Goal: Task Accomplishment & Management: Manage account settings

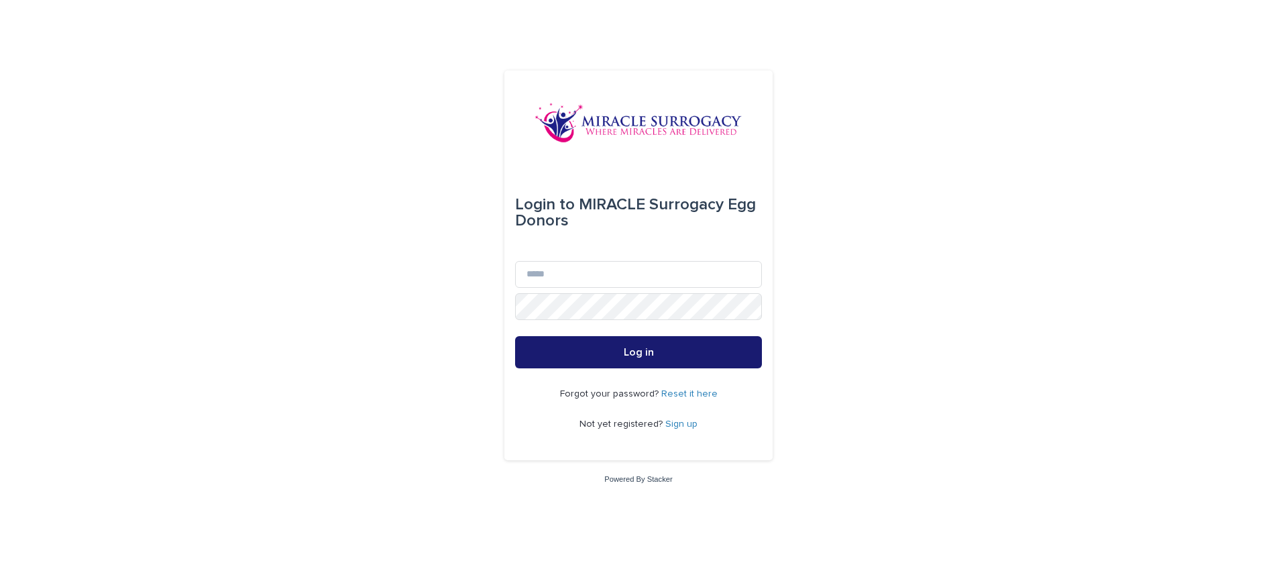
click at [688, 348] on button "Log in" at bounding box center [638, 352] width 247 height 32
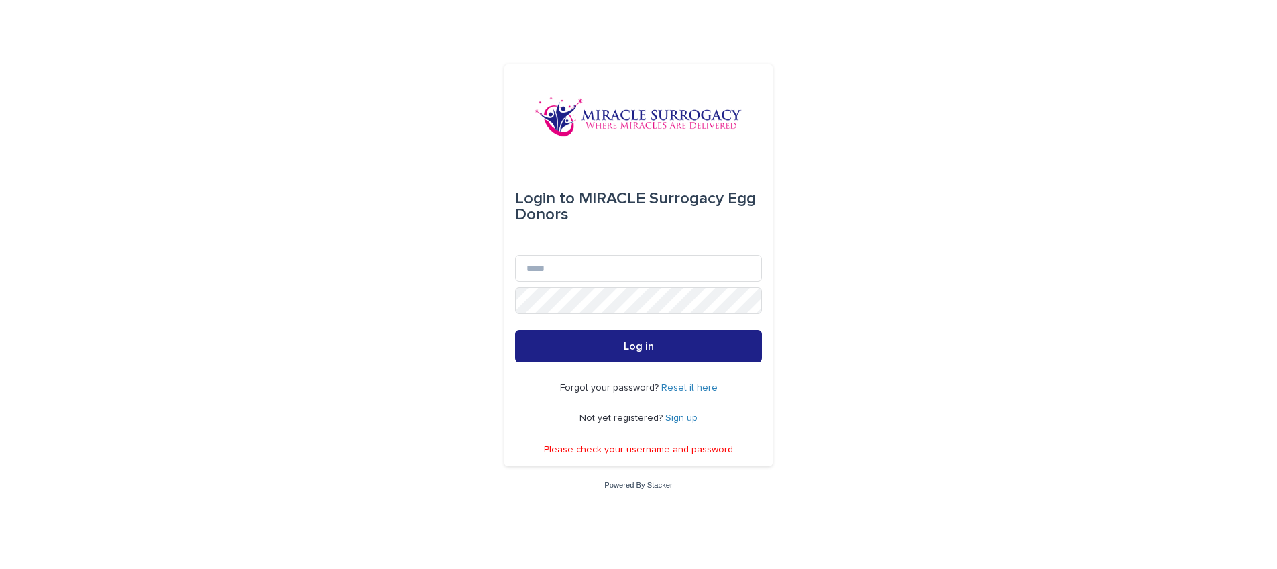
click at [682, 385] on link "Reset it here" at bounding box center [689, 387] width 56 height 9
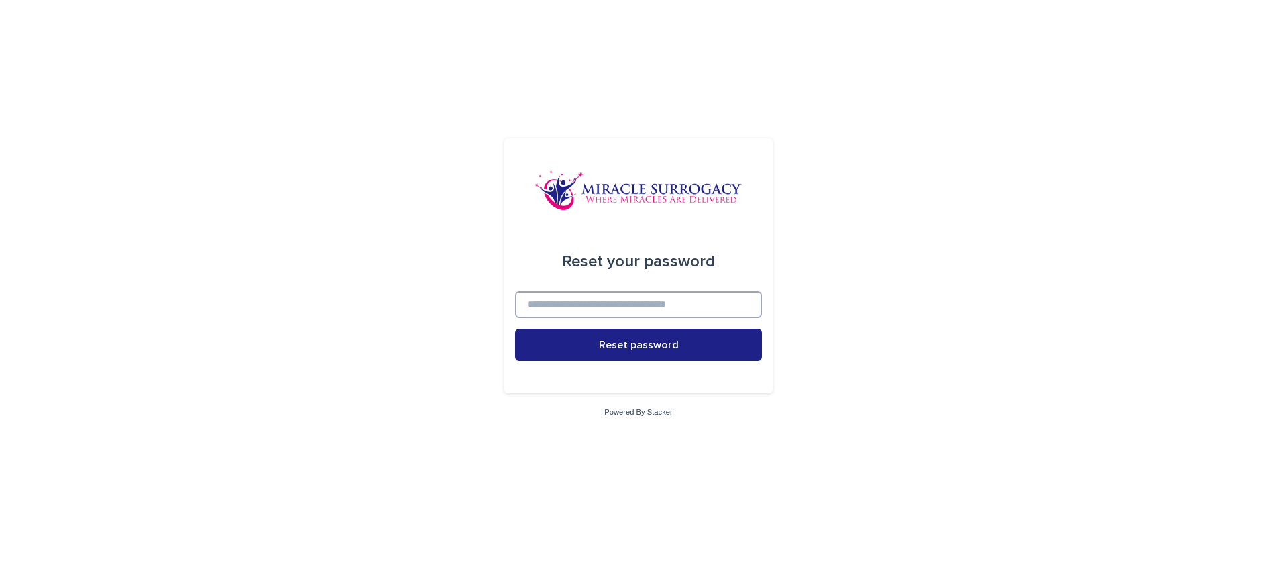
click at [655, 309] on input at bounding box center [638, 304] width 247 height 27
